Goal: Information Seeking & Learning: Learn about a topic

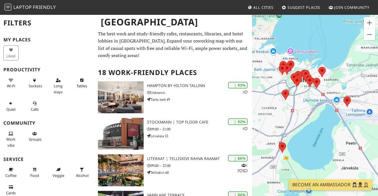
click at [301, 98] on div at bounding box center [315, 112] width 126 height 196
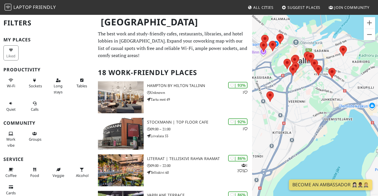
click at [303, 83] on div at bounding box center [315, 112] width 126 height 196
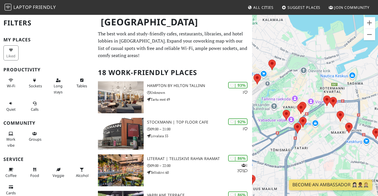
drag, startPoint x: 317, startPoint y: 61, endPoint x: 330, endPoint y: 119, distance: 60.0
click at [330, 119] on div at bounding box center [315, 112] width 126 height 196
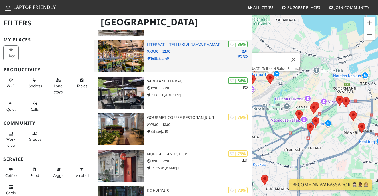
scroll to position [115, 0]
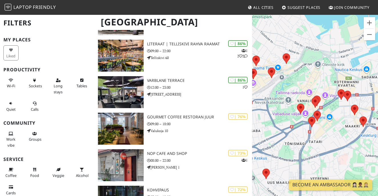
drag, startPoint x: 364, startPoint y: 128, endPoint x: 317, endPoint y: 137, distance: 47.4
click at [317, 137] on div at bounding box center [315, 112] width 126 height 196
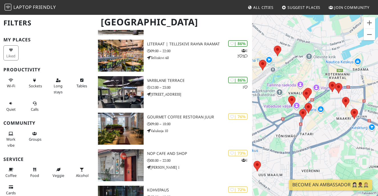
click at [325, 113] on div at bounding box center [315, 112] width 126 height 196
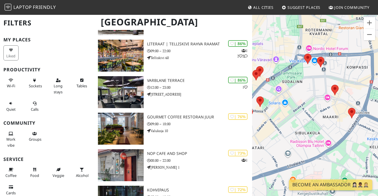
drag, startPoint x: 338, startPoint y: 100, endPoint x: 307, endPoint y: 95, distance: 31.8
click at [307, 95] on div at bounding box center [315, 112] width 126 height 196
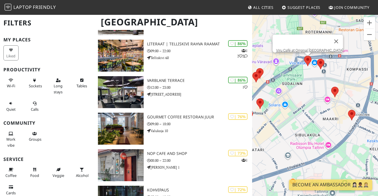
click at [306, 58] on img at bounding box center [308, 60] width 12 height 15
click at [294, 48] on link "Viru Café at Original Sokos Hotel Viru" at bounding box center [309, 50] width 67 height 4
click at [323, 61] on img at bounding box center [321, 64] width 12 height 15
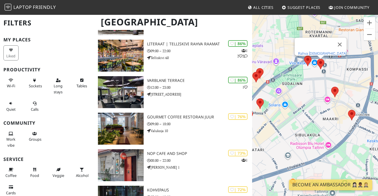
click at [322, 51] on link "Rahva Raamat" at bounding box center [322, 53] width 49 height 4
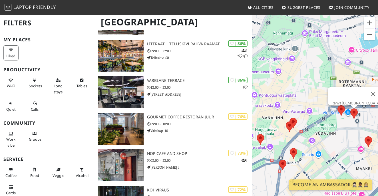
drag, startPoint x: 281, startPoint y: 39, endPoint x: 322, endPoint y: 105, distance: 77.6
click at [322, 105] on div "Rahva Raamat" at bounding box center [315, 112] width 126 height 196
click at [290, 126] on img at bounding box center [290, 126] width 12 height 15
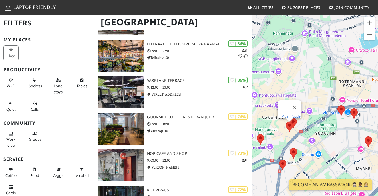
click at [289, 114] on link "Must Puudel" at bounding box center [291, 116] width 20 height 4
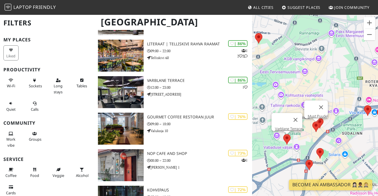
click at [287, 140] on img at bounding box center [287, 139] width 12 height 15
click at [287, 127] on link "Varblane Terrace" at bounding box center [288, 129] width 27 height 4
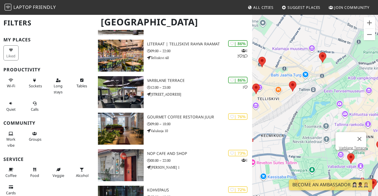
drag, startPoint x: 339, startPoint y: 104, endPoint x: 376, endPoint y: 99, distance: 36.8
click at [376, 99] on div "Varblane Terrace" at bounding box center [315, 112] width 126 height 196
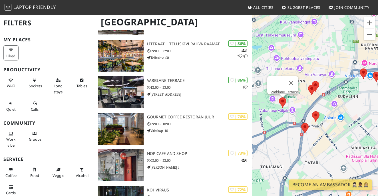
drag, startPoint x: 356, startPoint y: 89, endPoint x: 255, endPoint y: 31, distance: 116.6
click at [255, 31] on div "Varblane Terrace" at bounding box center [315, 112] width 126 height 196
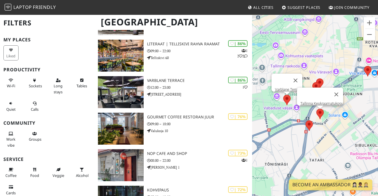
click at [321, 112] on img at bounding box center [320, 113] width 12 height 15
click at [321, 101] on link "Tallinna Keskraamatukogu" at bounding box center [321, 103] width 43 height 4
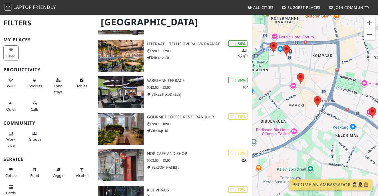
drag, startPoint x: 363, startPoint y: 135, endPoint x: 266, endPoint y: 111, distance: 99.7
click at [266, 111] on div "Tallinna Keskraamatukogu" at bounding box center [315, 112] width 126 height 196
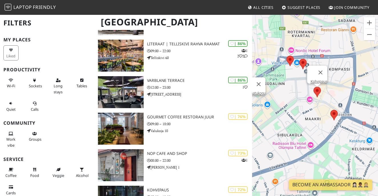
click at [319, 91] on img at bounding box center [317, 92] width 12 height 15
click at [320, 79] on link "Kohvipaus" at bounding box center [319, 81] width 17 height 4
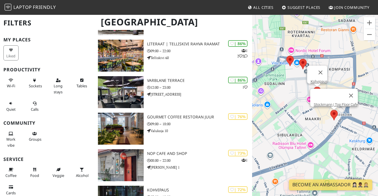
click at [334, 115] on img at bounding box center [334, 115] width 12 height 15
click at [335, 102] on link "Stockmann | Top Floor Cafe" at bounding box center [336, 104] width 44 height 4
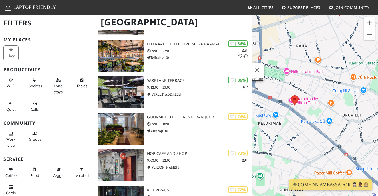
drag, startPoint x: 358, startPoint y: 127, endPoint x: 259, endPoint y: 101, distance: 102.8
click at [259, 101] on div "Stockmann | Top Floor Cafe" at bounding box center [315, 112] width 126 height 196
click at [293, 99] on img at bounding box center [295, 100] width 12 height 15
click at [293, 88] on link "Hampton by Hilton Tallinn" at bounding box center [296, 90] width 41 height 4
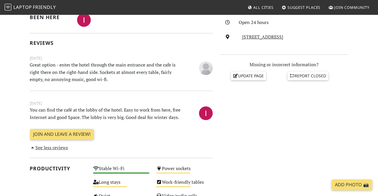
scroll to position [67, 0]
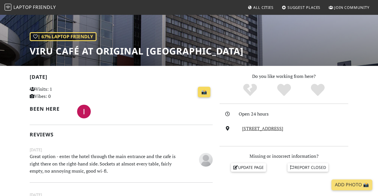
click at [206, 93] on link "📸" at bounding box center [204, 92] width 13 height 11
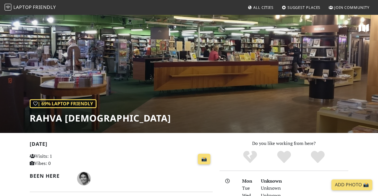
scroll to position [103, 0]
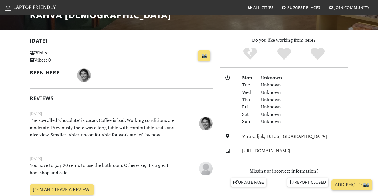
drag, startPoint x: 134, startPoint y: 102, endPoint x: 157, endPoint y: 122, distance: 30.6
click at [157, 122] on div "Today Visits: 1 Vibes: 0 📸 Been here Reviews August 30, 2020 The so-called "cho…" at bounding box center [121, 122] width 183 height 170
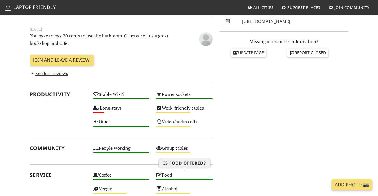
scroll to position [233, 0]
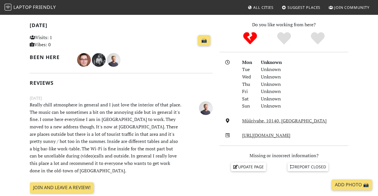
scroll to position [119, 0]
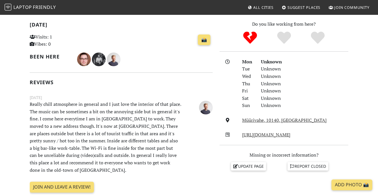
click at [61, 192] on div "Join and leave a review!" at bounding box center [121, 189] width 183 height 15
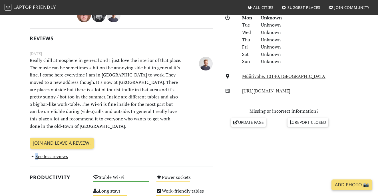
scroll to position [0, 0]
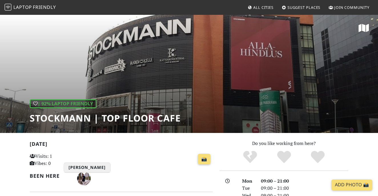
click at [83, 181] on img "Fabian Bern" at bounding box center [84, 179] width 14 height 14
